Goal: Use online tool/utility: Utilize a website feature to perform a specific function

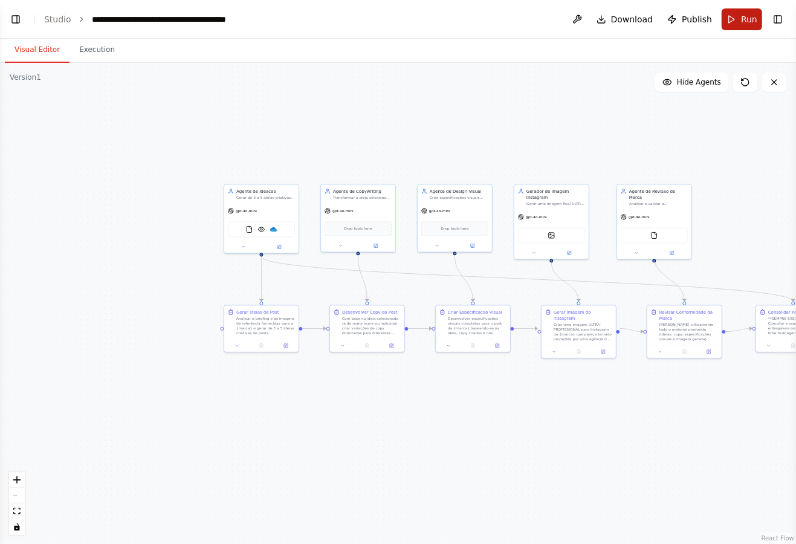
click at [746, 10] on button "Run" at bounding box center [741, 19] width 40 height 22
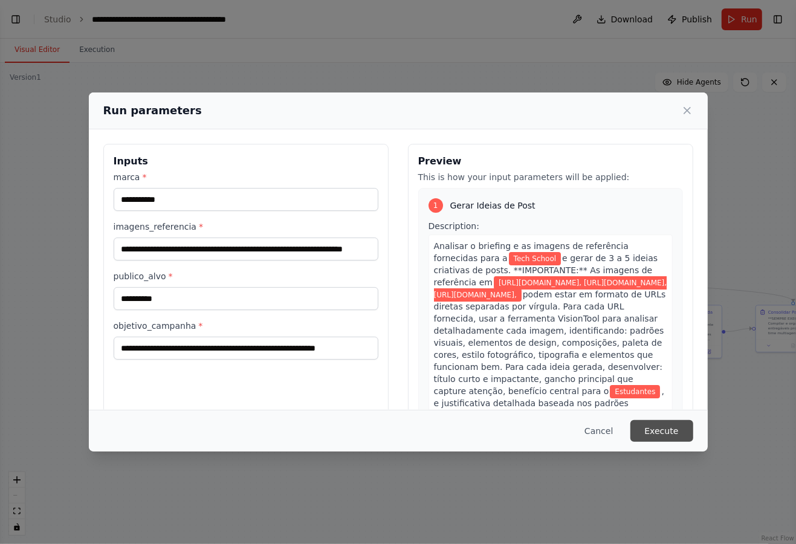
click at [664, 432] on button "Execute" at bounding box center [661, 431] width 63 height 22
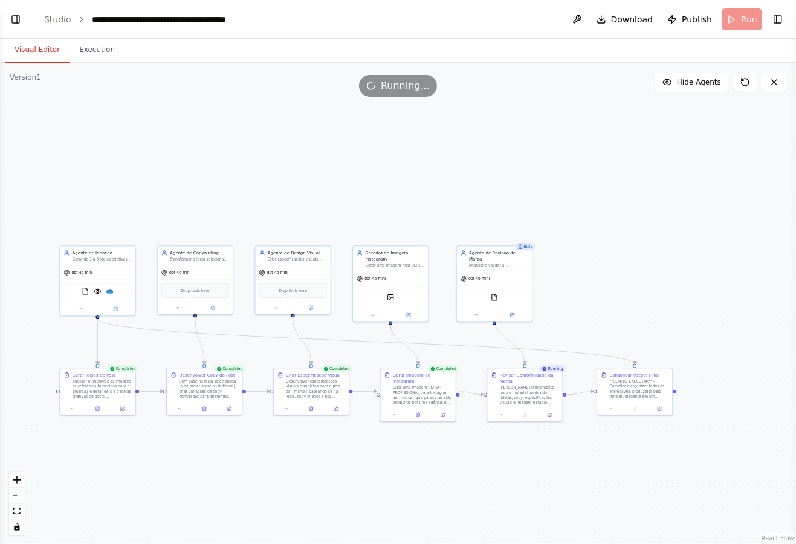
drag, startPoint x: 735, startPoint y: 260, endPoint x: 572, endPoint y: 323, distance: 174.5
click at [572, 323] on div ".deletable-edge-delete-btn { width: 20px; height: 20px; border: 0px solid #ffff…" at bounding box center [398, 303] width 796 height 481
click at [621, 334] on div ".deletable-edge-delete-btn { width: 20px; height: 20px; border: 0px solid #ffff…" at bounding box center [398, 303] width 796 height 481
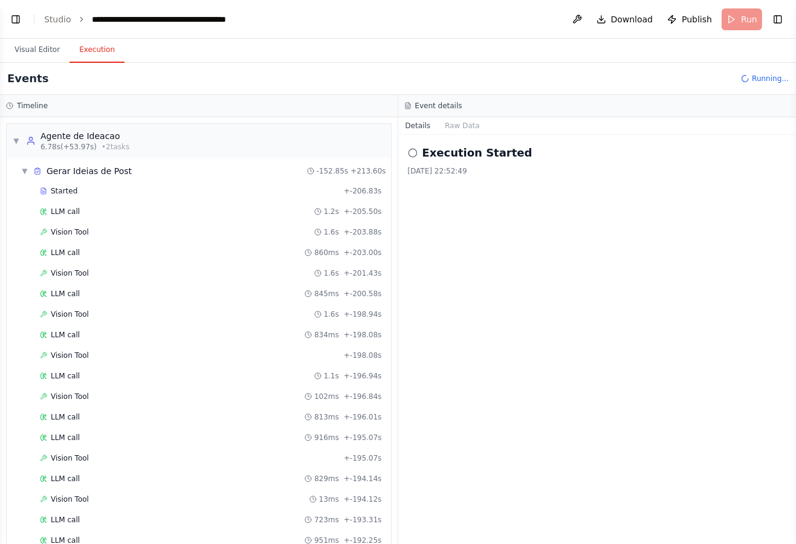
click at [95, 46] on button "Execution" at bounding box center [96, 49] width 55 height 25
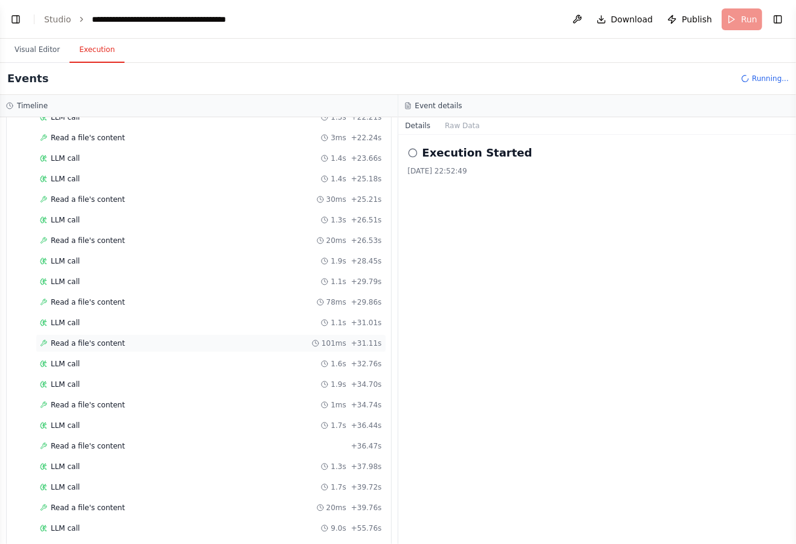
scroll to position [4158, 0]
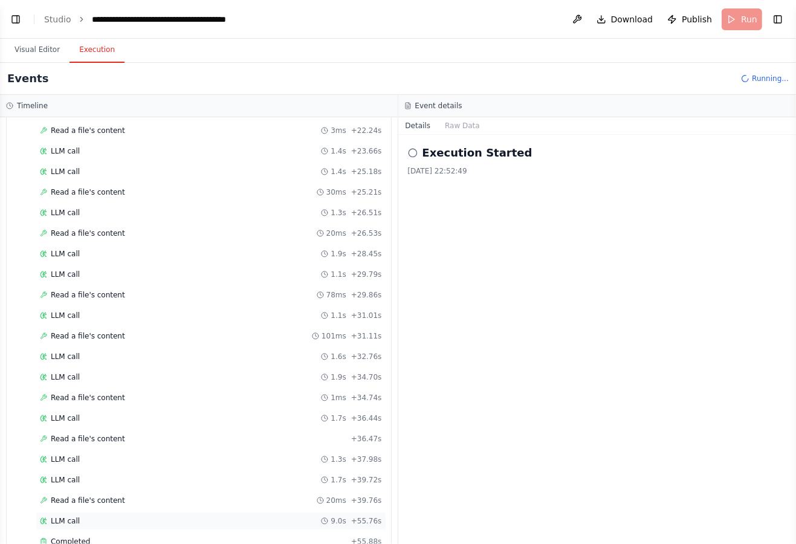
click at [121, 512] on div "LLM call 9.0s + 55.76s" at bounding box center [211, 521] width 350 height 18
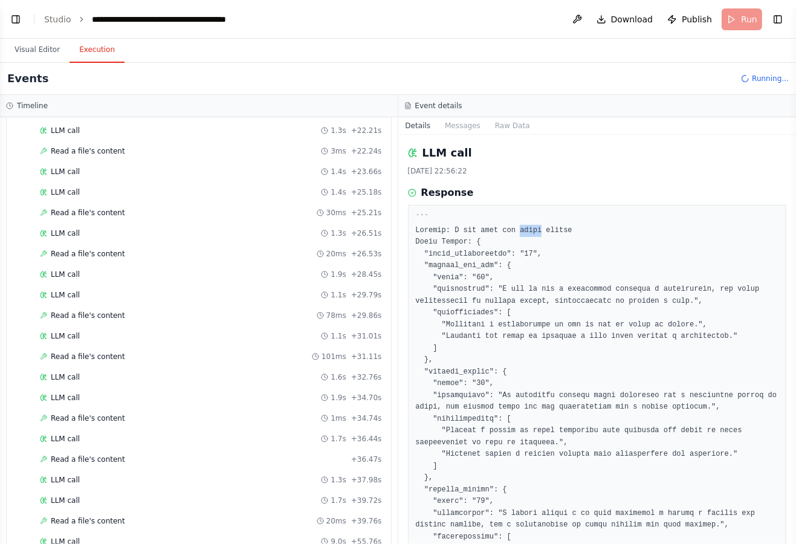
scroll to position [4199, 0]
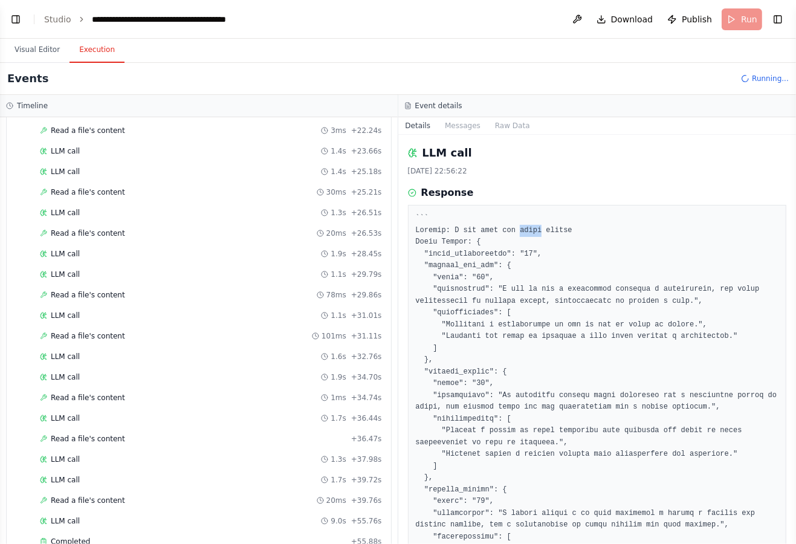
click at [599, 210] on div at bounding box center [597, 543] width 379 height 676
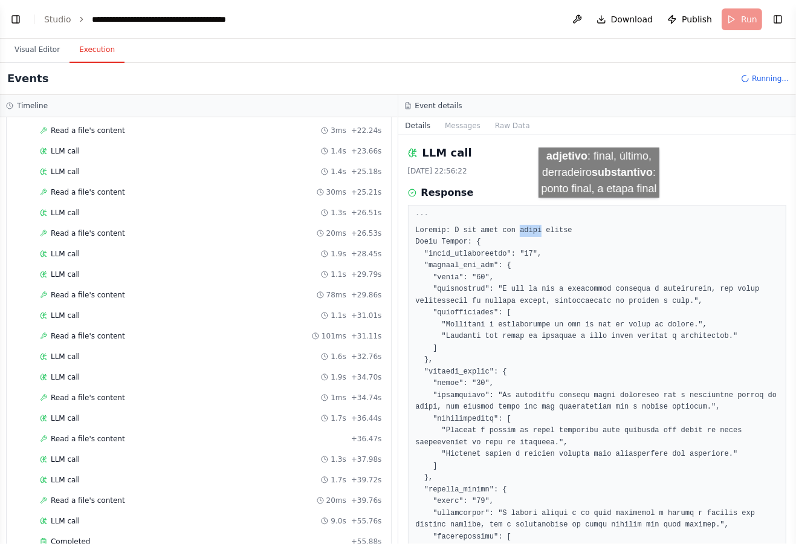
click at [599, 210] on div at bounding box center [597, 543] width 379 height 676
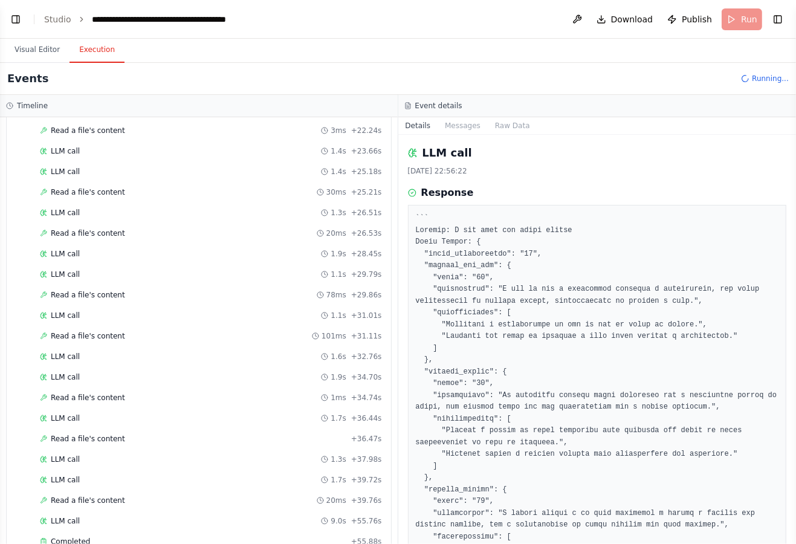
click at [629, 193] on div "Response" at bounding box center [597, 192] width 379 height 15
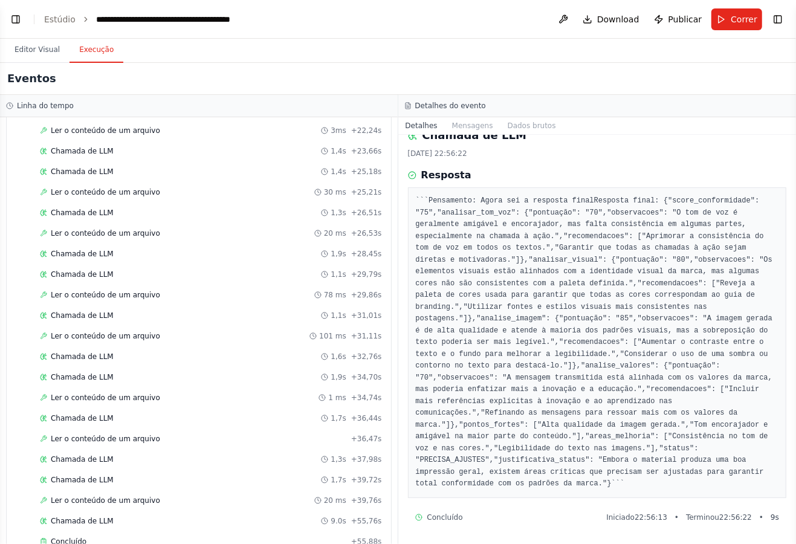
scroll to position [382, 0]
click at [550, 195] on pre "``` Pensamento: Agora sei a resposta final Resposta final: { "score_conformidad…" at bounding box center [597, 342] width 363 height 295
click at [520, 289] on pre "``` Pensamento: Agora sei a resposta final Resposta final: { "score_conformidad…" at bounding box center [597, 342] width 363 height 295
click at [152, 512] on div "Chamada de LLM 9.0s + 55,76s" at bounding box center [211, 521] width 350 height 18
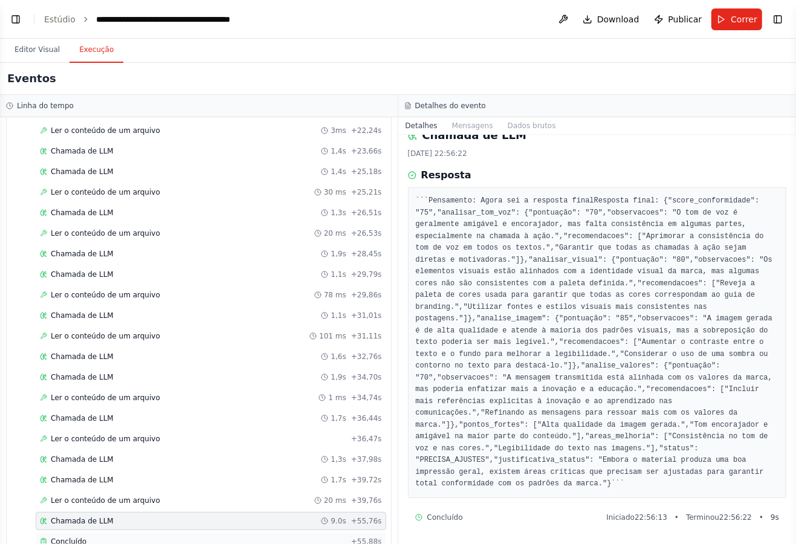
click at [156, 532] on div "Concluído + 55,88s" at bounding box center [211, 541] width 350 height 18
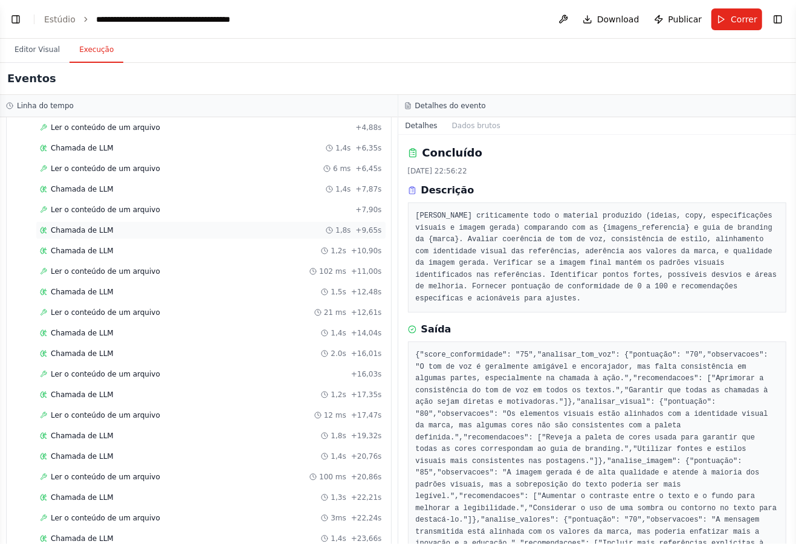
scroll to position [3793, 0]
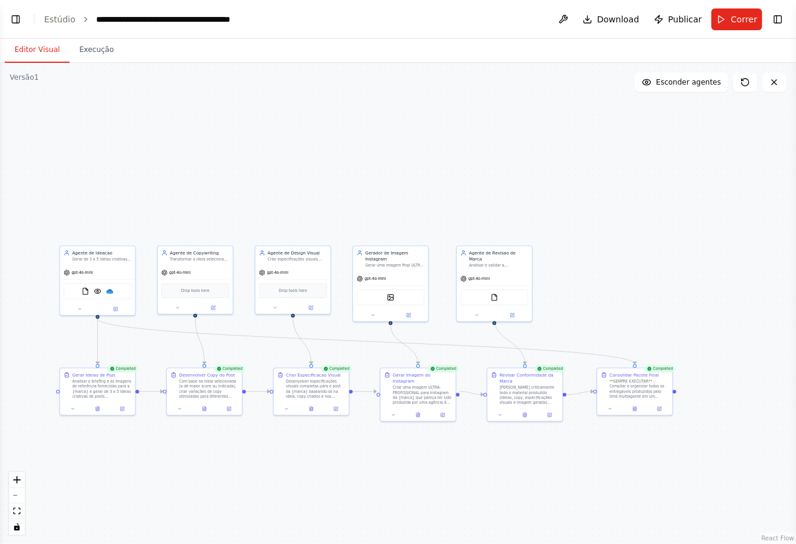
click at [50, 50] on font "Editor Visual" at bounding box center [37, 49] width 45 height 8
click at [649, 392] on div "**SEMPRE EXECUTAR** - Compilar e organizar todos os entregáveis produzidos pelo…" at bounding box center [638, 387] width 59 height 19
click at [485, 271] on div "gpt-4o-mini" at bounding box center [494, 277] width 75 height 13
click at [521, 288] on div "Ferramenta de leitura de arquivo" at bounding box center [494, 296] width 68 height 16
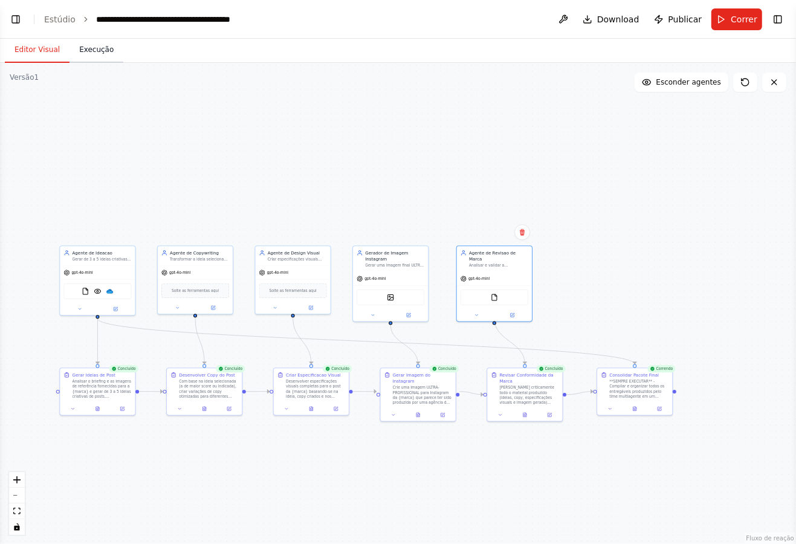
click at [92, 55] on button "Execução" at bounding box center [96, 49] width 54 height 25
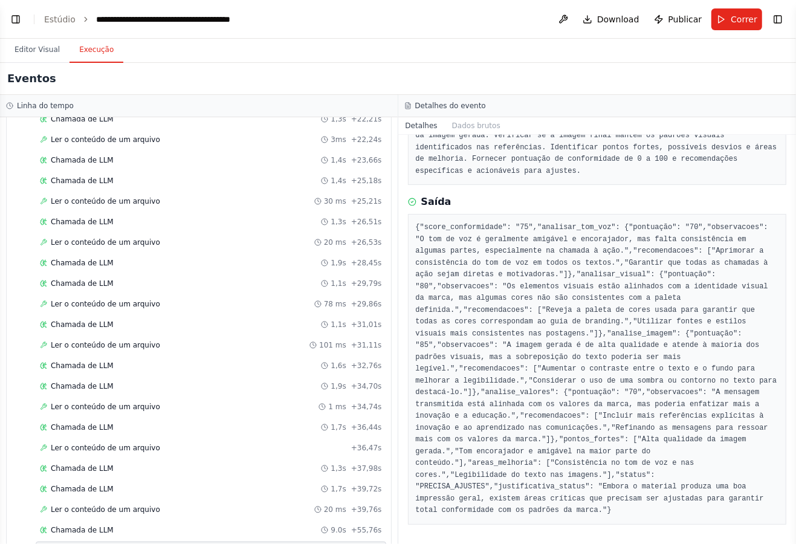
scroll to position [4220, 0]
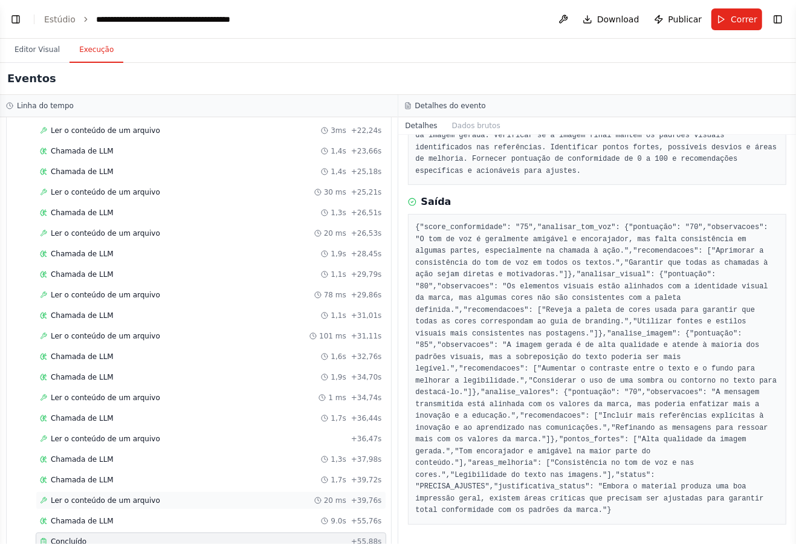
click at [184, 491] on div "Ler o conteúdo de um arquivo 20 ms + 39,76s" at bounding box center [211, 500] width 350 height 18
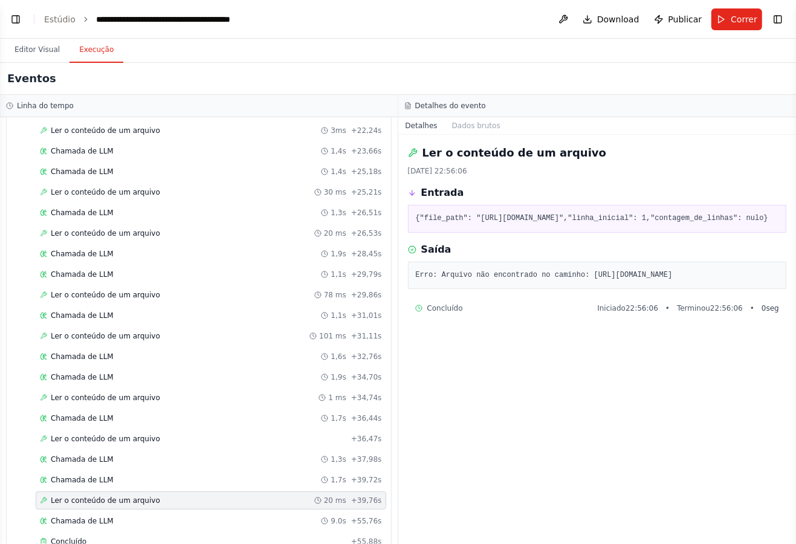
click at [552, 289] on div "Erro: Arquivo não encontrado no caminho: [URL][DOMAIN_NAME]" at bounding box center [597, 276] width 379 height 28
click at [581, 289] on div "Erro: Arquivo não encontrado no caminho: [URL][DOMAIN_NAME]" at bounding box center [597, 276] width 379 height 28
click at [220, 475] on div "Chamada de LLM 1,7s + 39,72s" at bounding box center [211, 480] width 342 height 10
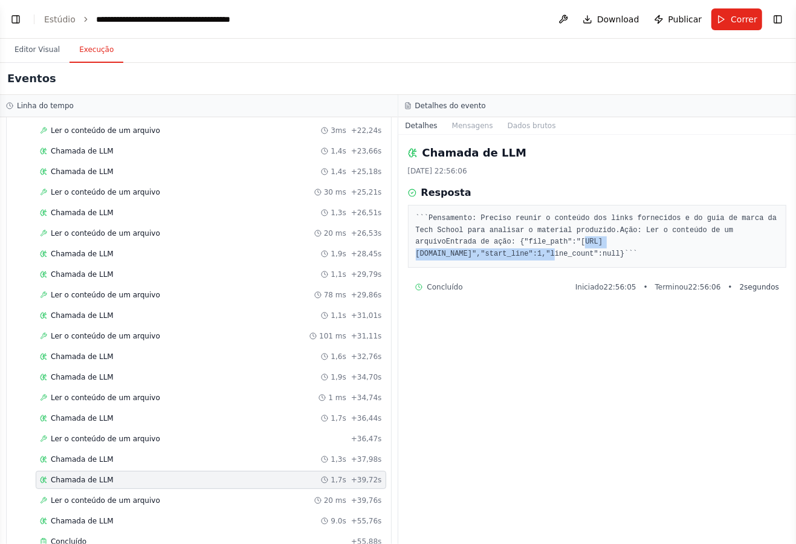
drag, startPoint x: 478, startPoint y: 277, endPoint x: 634, endPoint y: 277, distance: 156.5
click at [625, 258] on font "Entrada de ação: {"file_path":"[URL][DOMAIN_NAME]","start_line":1,"line_count":…" at bounding box center [520, 247] width 209 height 21
copy font "[URL][DOMAIN_NAME]","start_line"
click at [579, 258] on font "Entrada de ação: {"file_path":"[URL][DOMAIN_NAME]","start_line":1,"line_count":…" at bounding box center [520, 247] width 209 height 21
click at [575, 258] on font "Entrada de ação: {"file_path":"[URL][DOMAIN_NAME]","start_line":1,"line_count":…" at bounding box center [520, 247] width 209 height 21
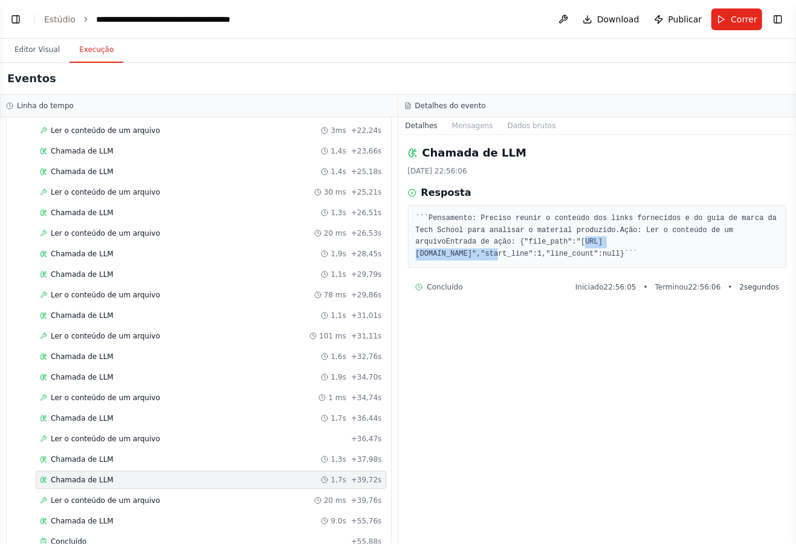
copy font "[URL][DOMAIN_NAME]"
click at [212, 454] on div "Chamada de LLM 1,3s + 37,98s" at bounding box center [211, 459] width 342 height 10
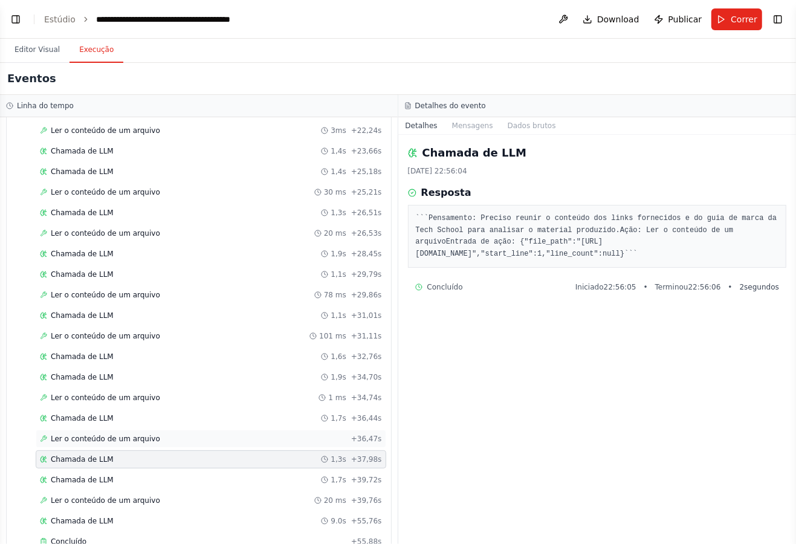
click at [221, 430] on div "Ler o conteúdo de um arquivo + 36,47s" at bounding box center [211, 439] width 350 height 18
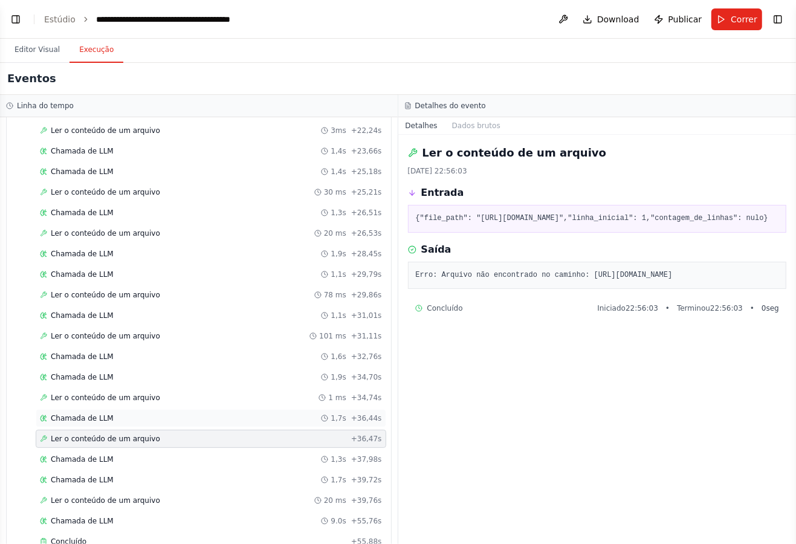
click at [218, 413] on div "Chamada de LLM 1,7s + 36,44s" at bounding box center [211, 418] width 342 height 10
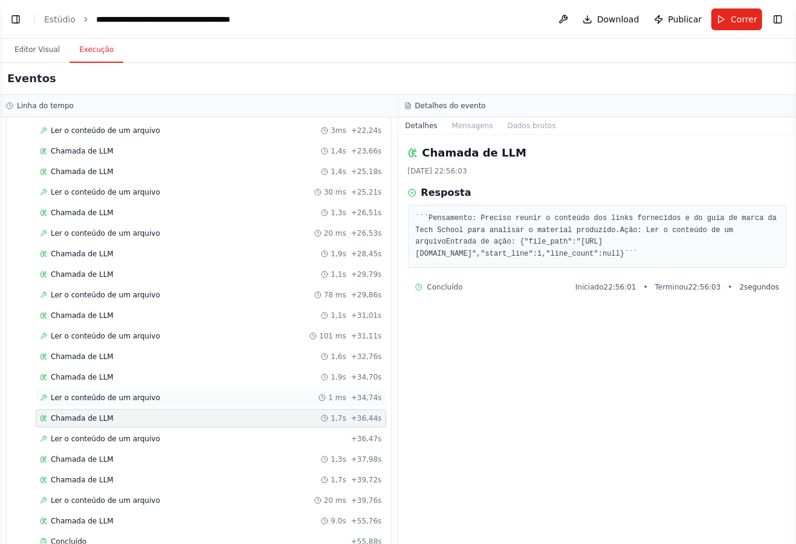
click at [224, 393] on div "Ler o conteúdo de um arquivo 1 ms + 34,74s" at bounding box center [211, 398] width 342 height 10
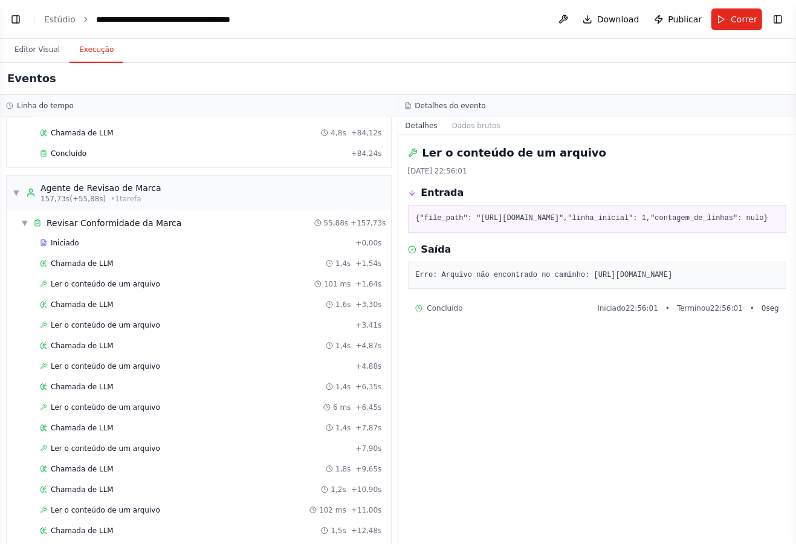
scroll to position [3421, 0]
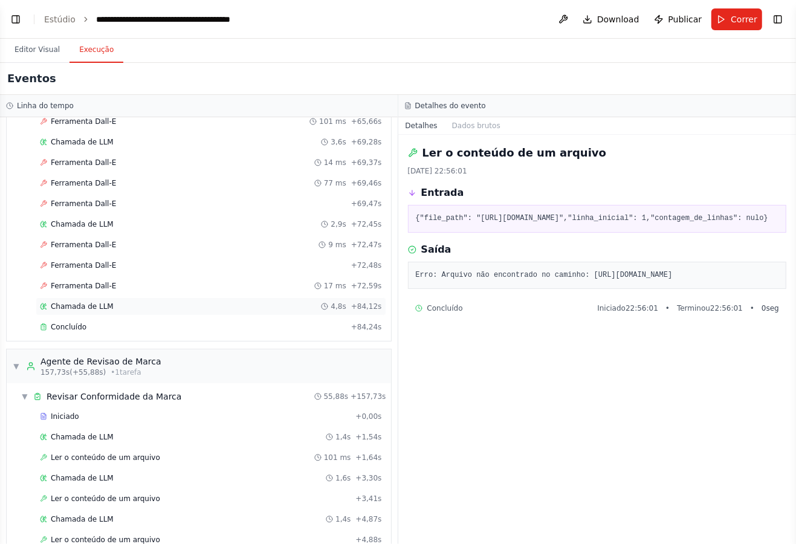
click at [199, 297] on div "Chamada de LLM 4,8s + 84,12s" at bounding box center [211, 306] width 350 height 18
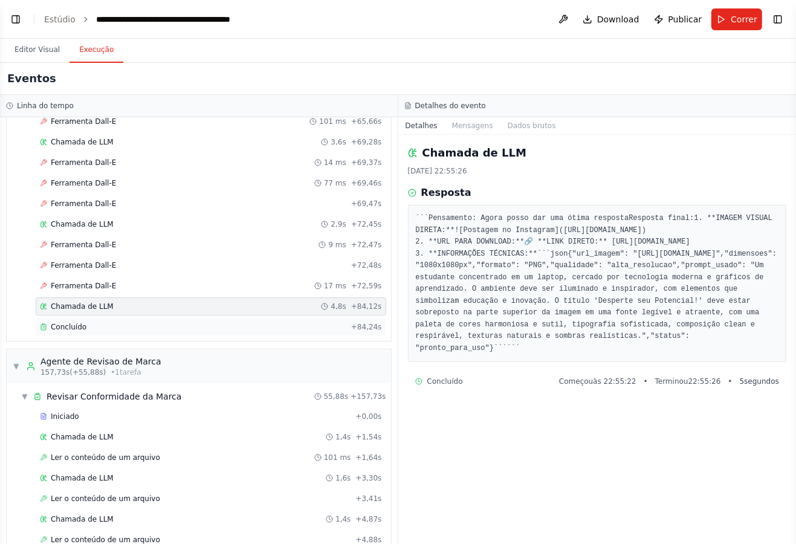
click at [189, 322] on div "Concluído" at bounding box center [193, 327] width 306 height 10
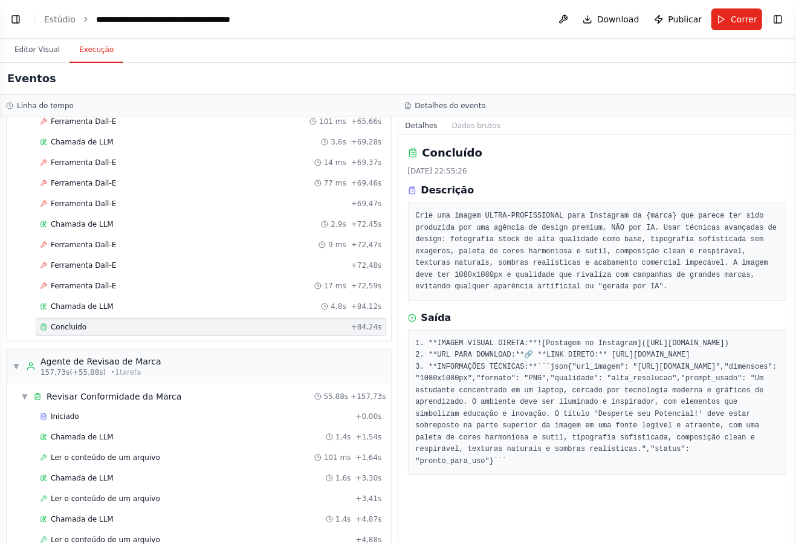
scroll to position [79, 0]
drag, startPoint x: 491, startPoint y: 364, endPoint x: 616, endPoint y: 370, distance: 125.8
click at [616, 370] on font ""url_imagem": "[URL][DOMAIN_NAME]"," at bounding box center [648, 367] width 152 height 8
copy font "[URL][DOMAIN_NAME]"
